Goal: Browse casually: Explore the website without a specific task or goal

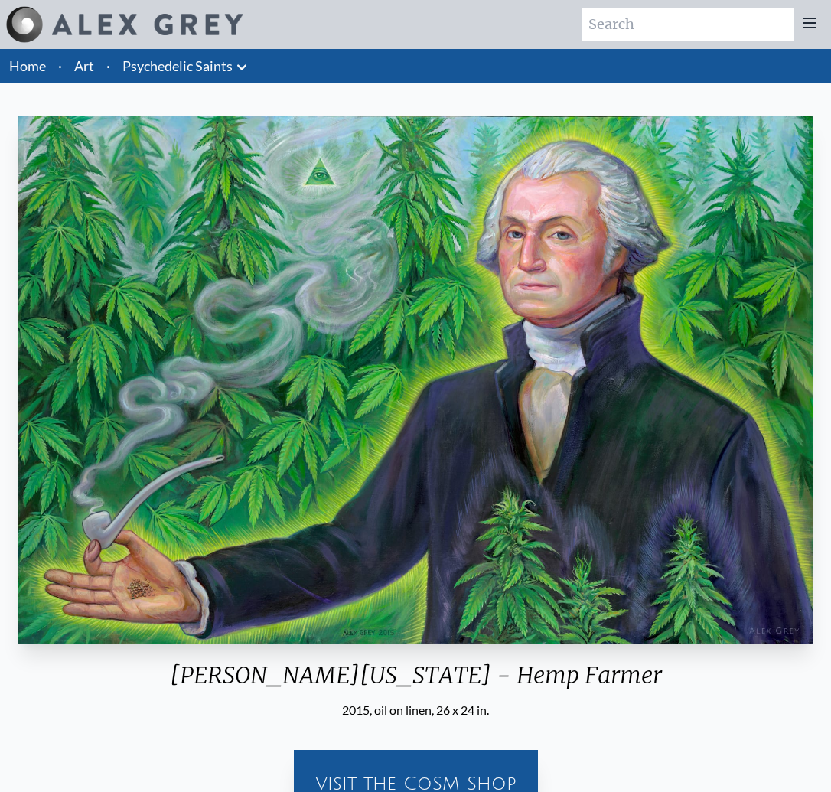
click at [88, 68] on link "Art" at bounding box center [84, 65] width 20 height 21
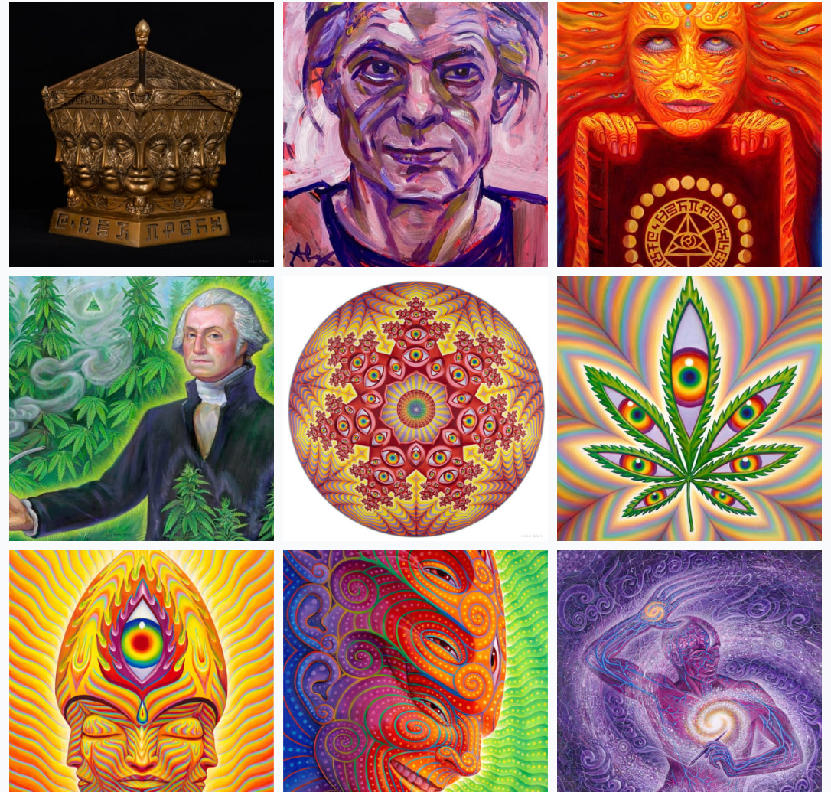
scroll to position [3899, 0]
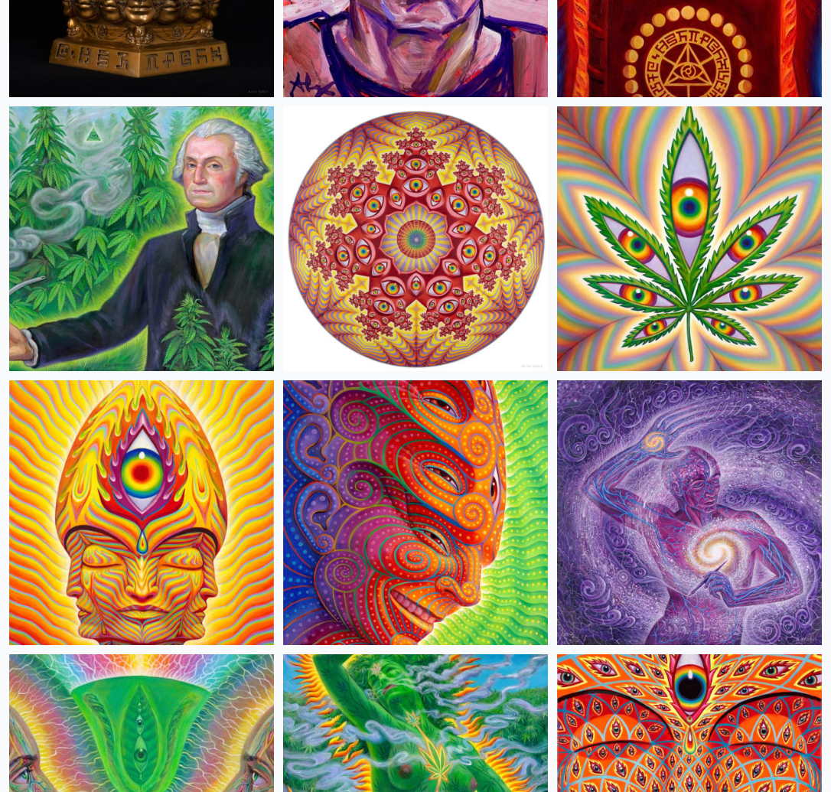
click at [711, 304] on img at bounding box center [689, 238] width 265 height 265
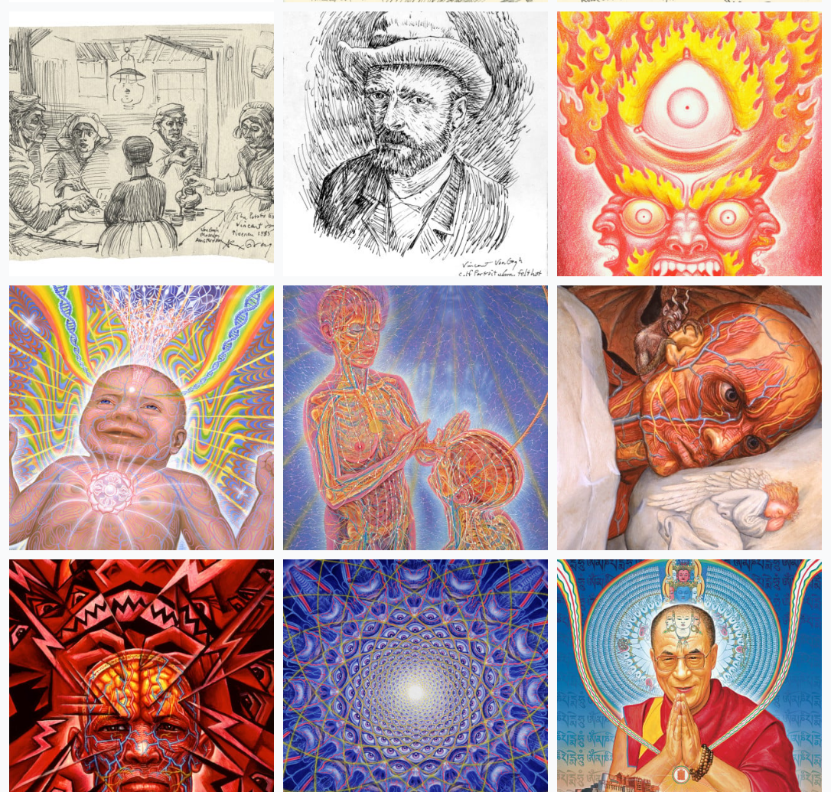
scroll to position [19674, 0]
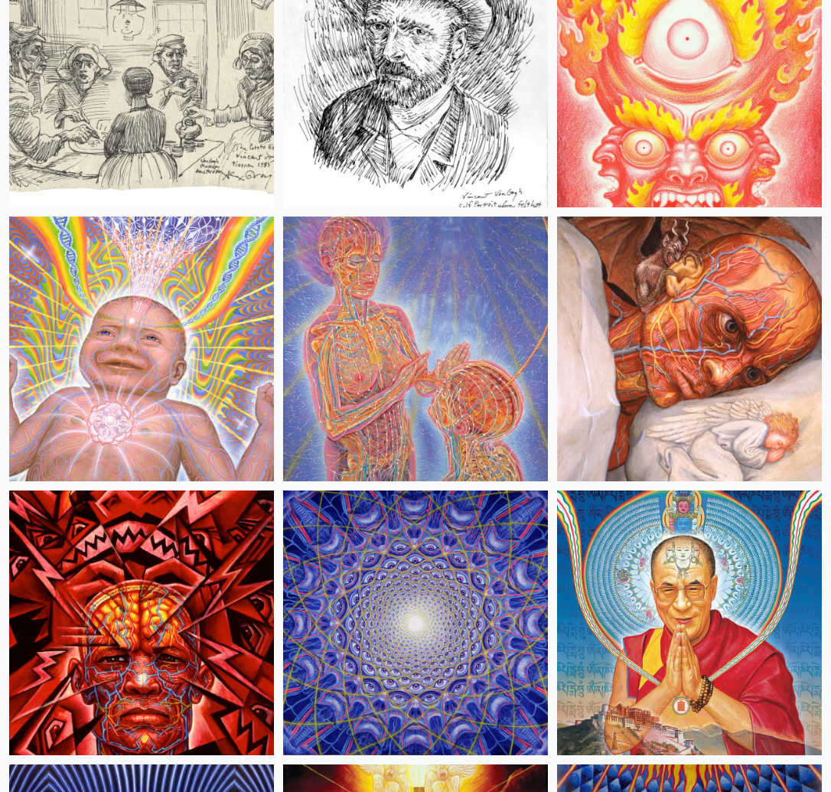
click at [228, 422] on img at bounding box center [141, 349] width 265 height 265
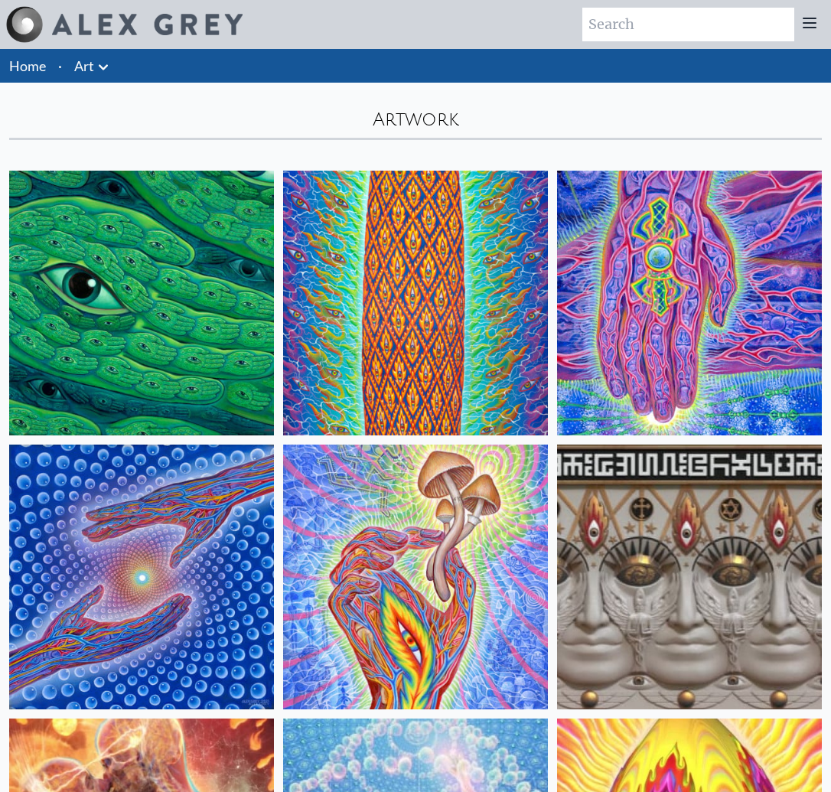
scroll to position [3, 0]
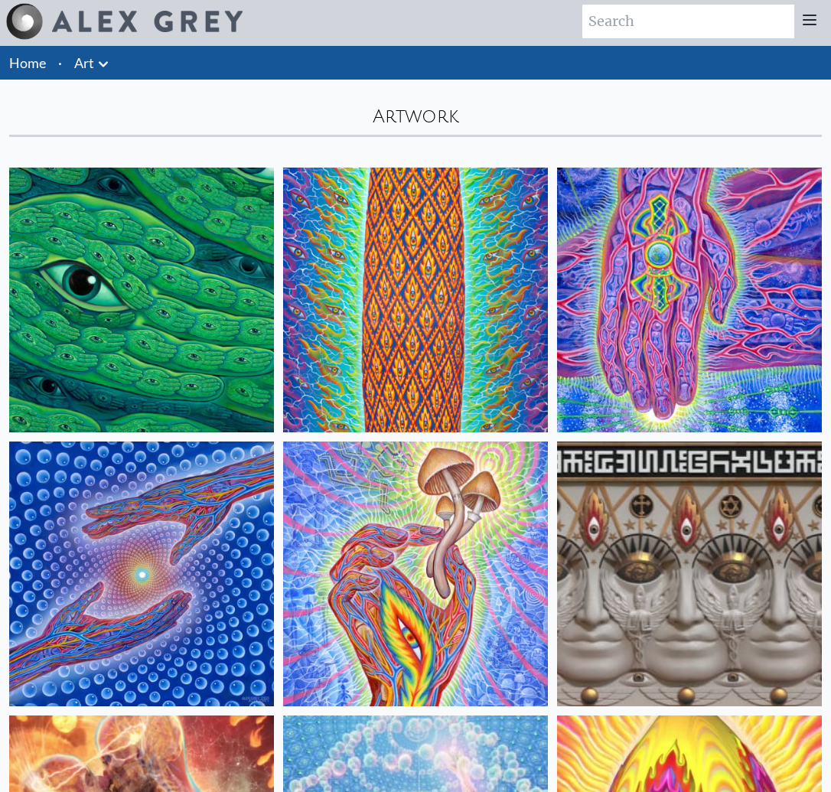
click at [249, 288] on img at bounding box center [141, 300] width 265 height 265
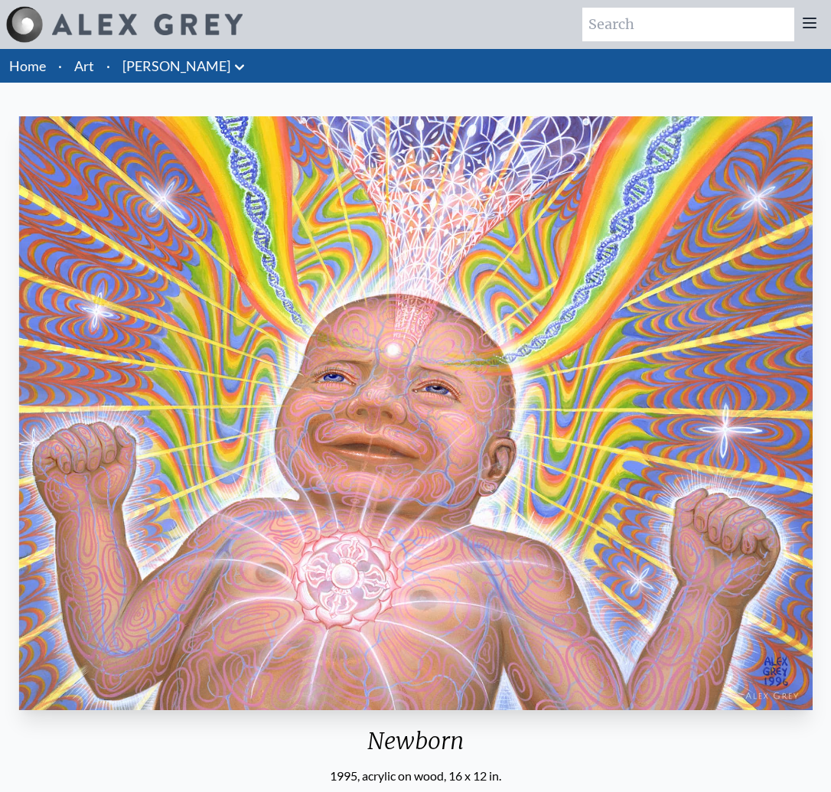
click at [477, 106] on div "Newborn 1995, acrylic on wood, 16 x 12 in. Visit the CoSM Shop Newborn - Mini P…" at bounding box center [415, 674] width 831 height 1152
